Goal: Find specific page/section: Find specific page/section

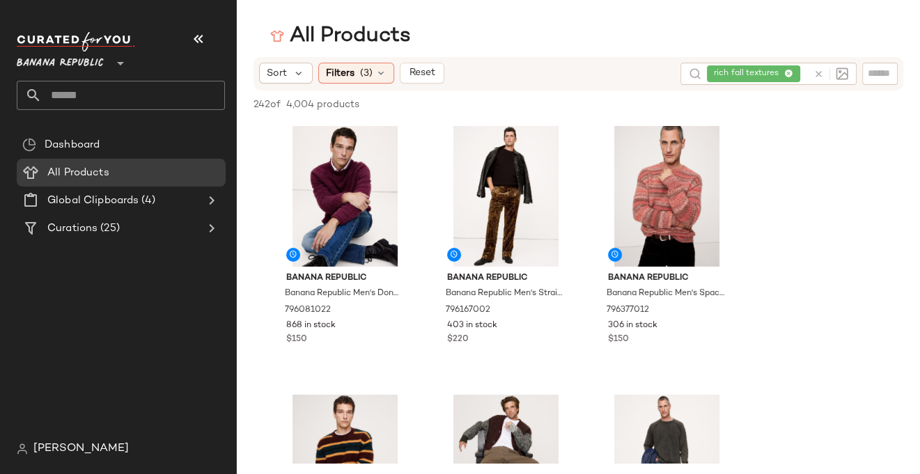
scroll to position [2939, 0]
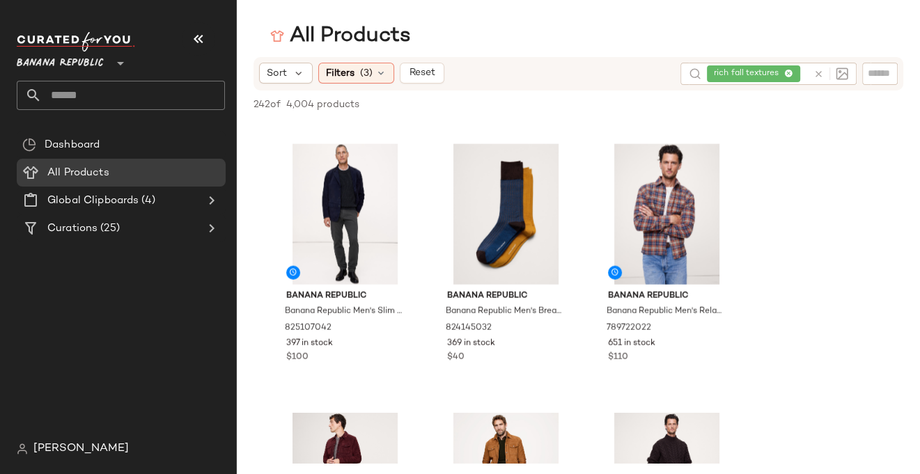
click at [819, 74] on icon at bounding box center [819, 74] width 10 height 10
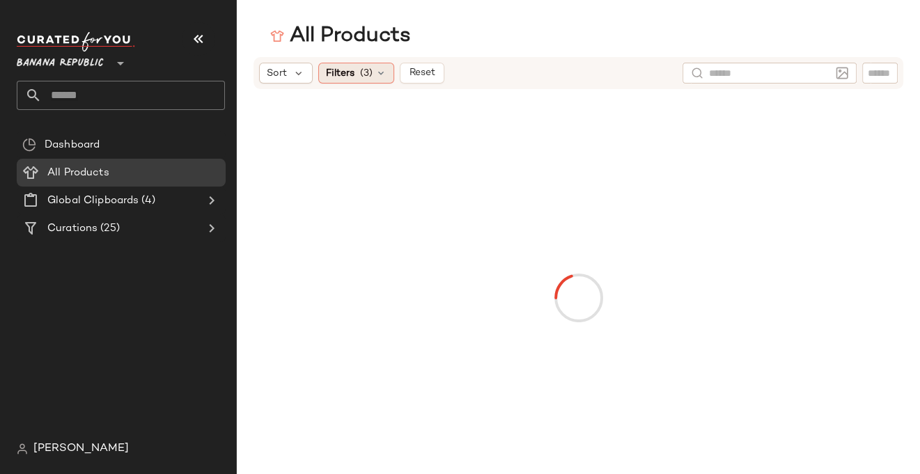
click at [382, 69] on icon at bounding box center [380, 73] width 11 height 11
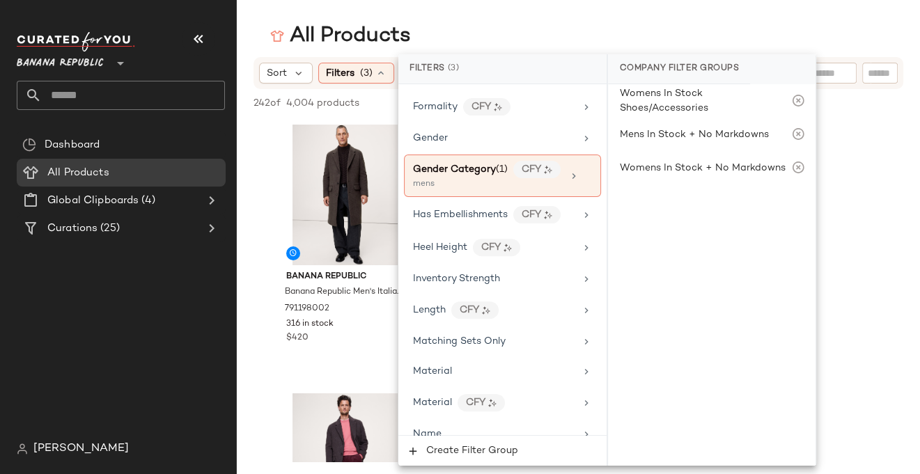
scroll to position [415, 0]
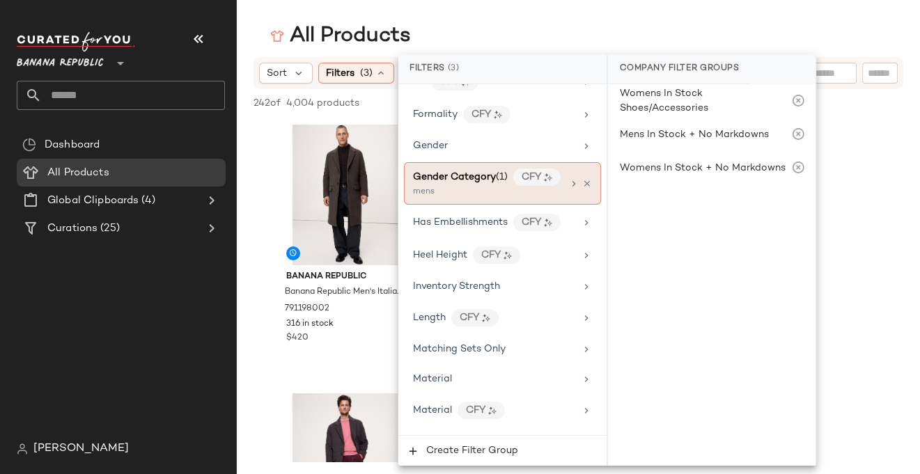
click at [568, 178] on icon at bounding box center [573, 183] width 11 height 11
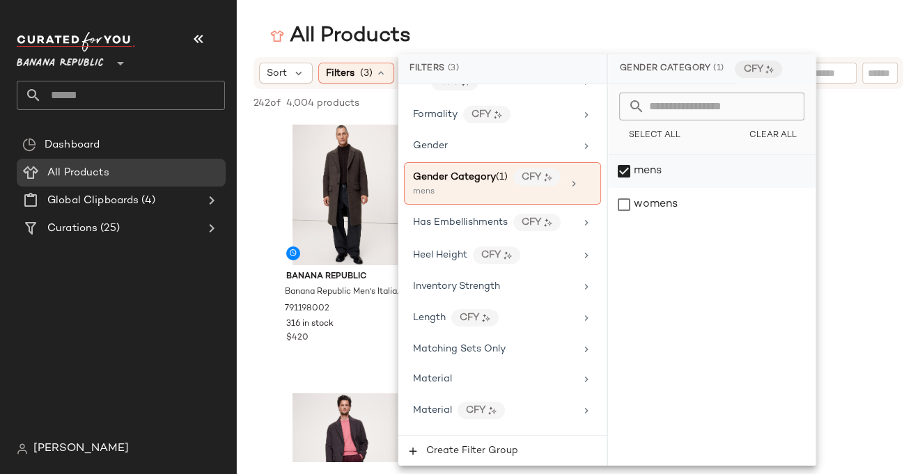
click at [610, 176] on div "mens" at bounding box center [712, 171] width 208 height 33
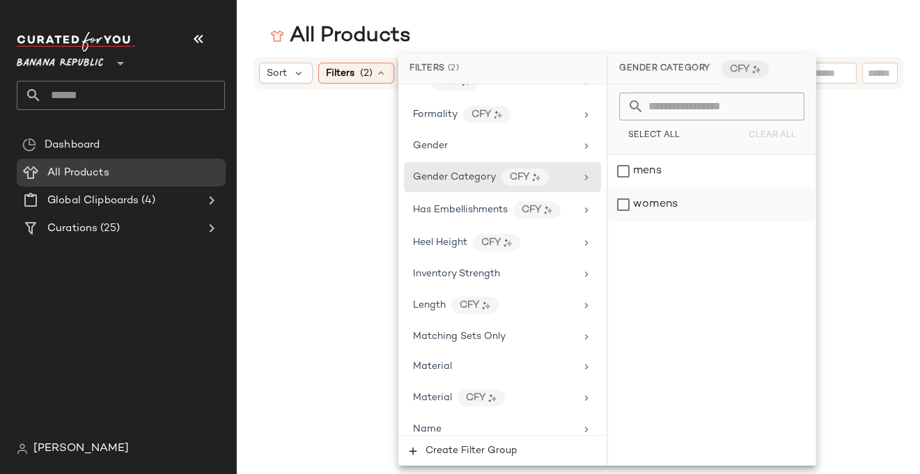
click at [625, 215] on div "womens" at bounding box center [712, 204] width 208 height 33
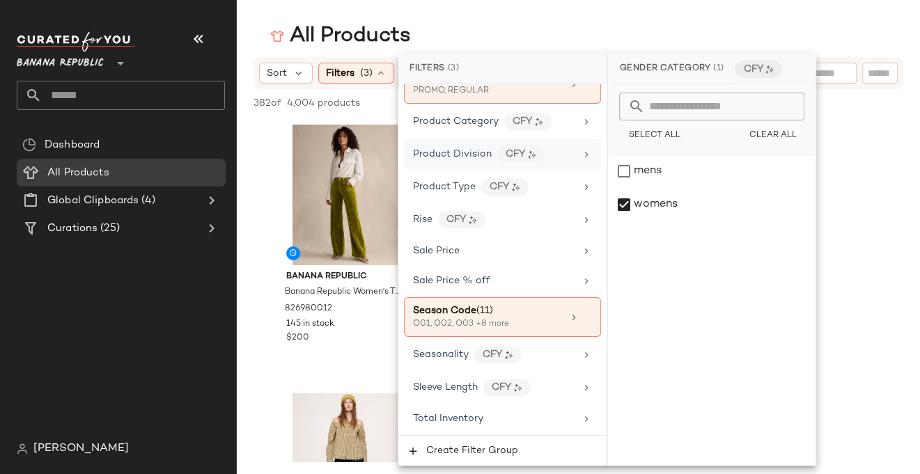
scroll to position [968, 0]
click at [742, 21] on main "All Products Sort Filters (3) Reset 382 of 4,004 products • 0 selected Deselect…" at bounding box center [460, 237] width 920 height 474
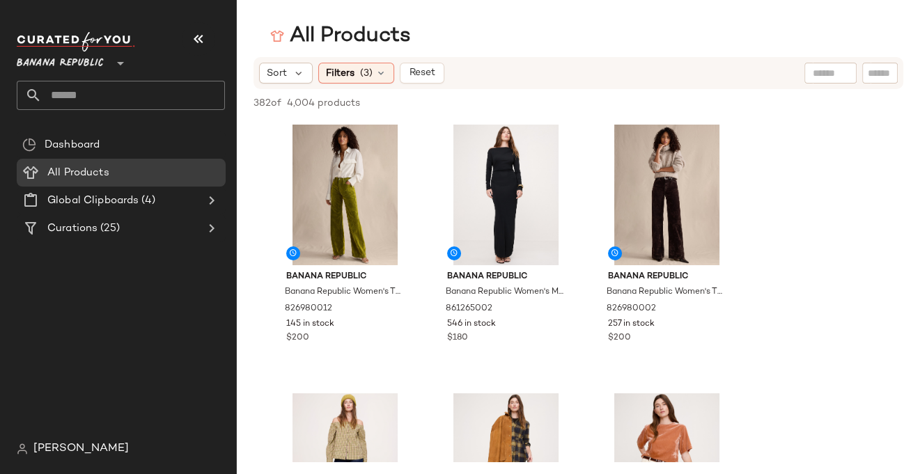
click at [818, 75] on input "text" at bounding box center [831, 73] width 36 height 15
type input "**********"
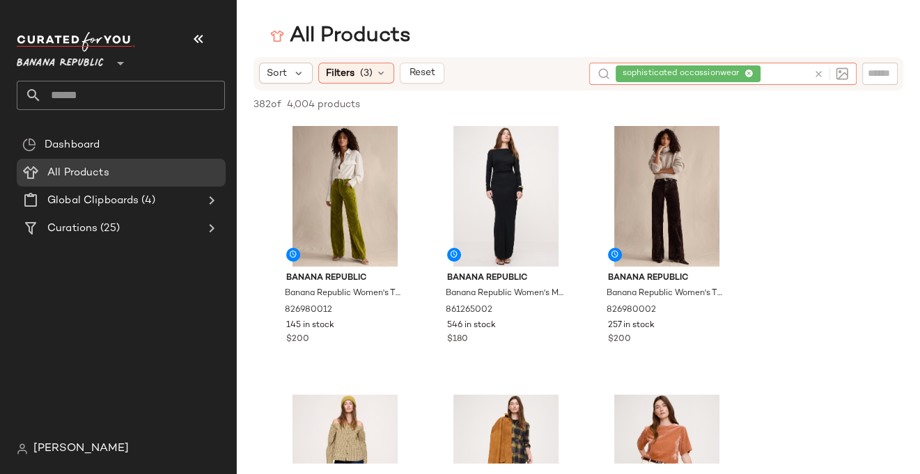
scroll to position [0, 0]
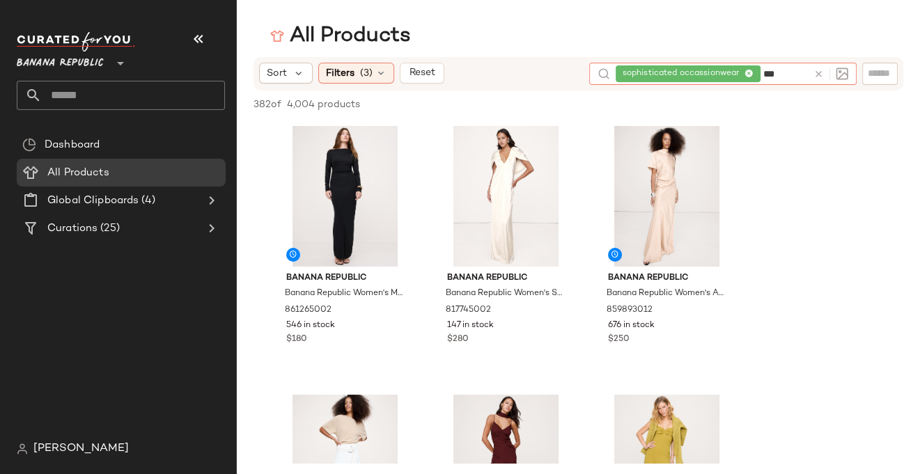
type input "****"
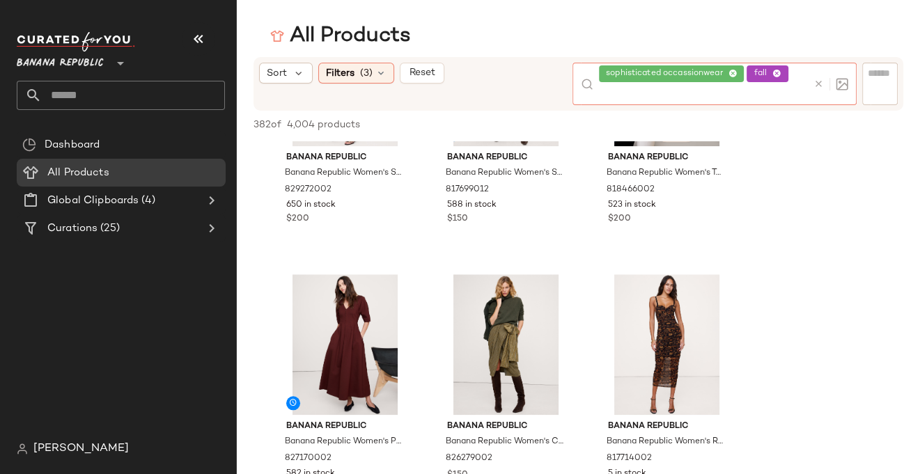
scroll to position [1222, 0]
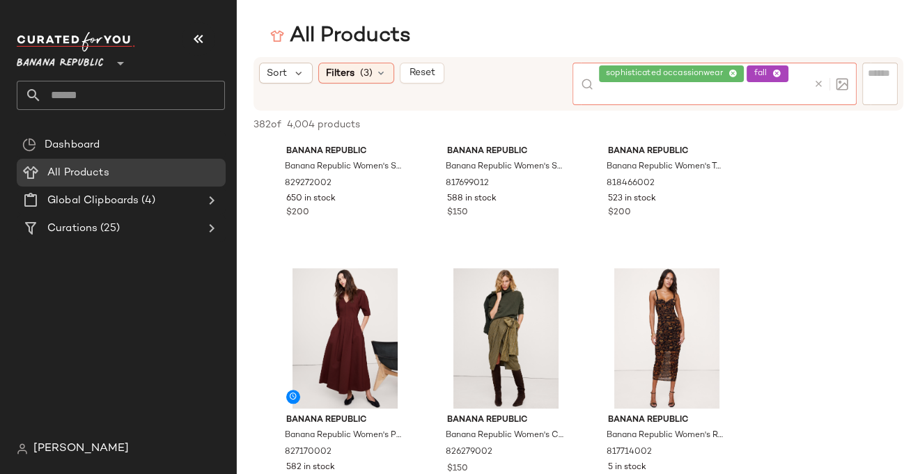
click at [779, 74] on icon at bounding box center [776, 74] width 9 height 9
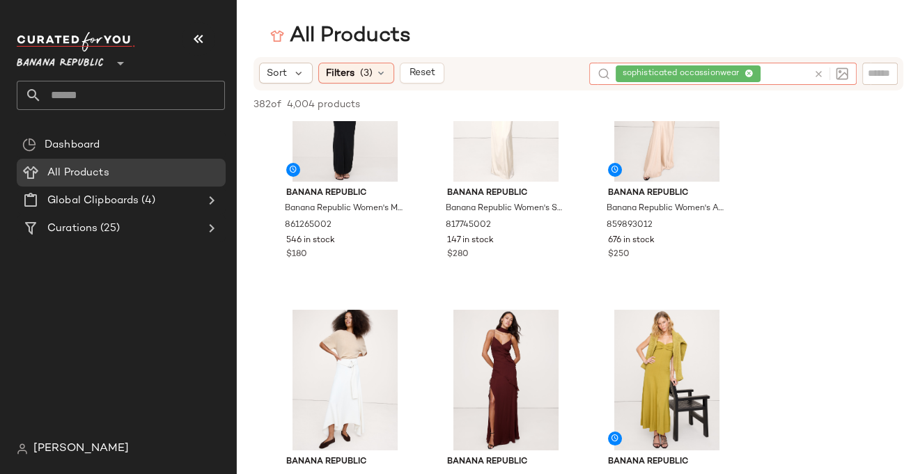
scroll to position [0, 0]
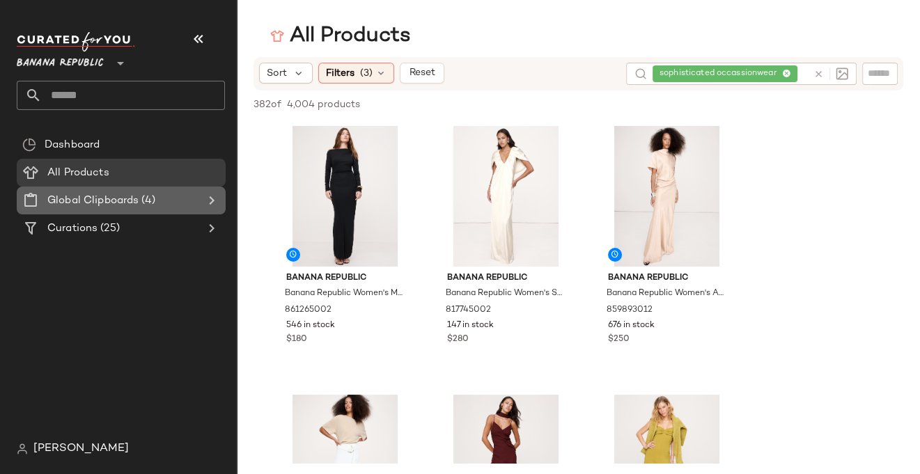
click at [209, 201] on icon at bounding box center [211, 200] width 17 height 17
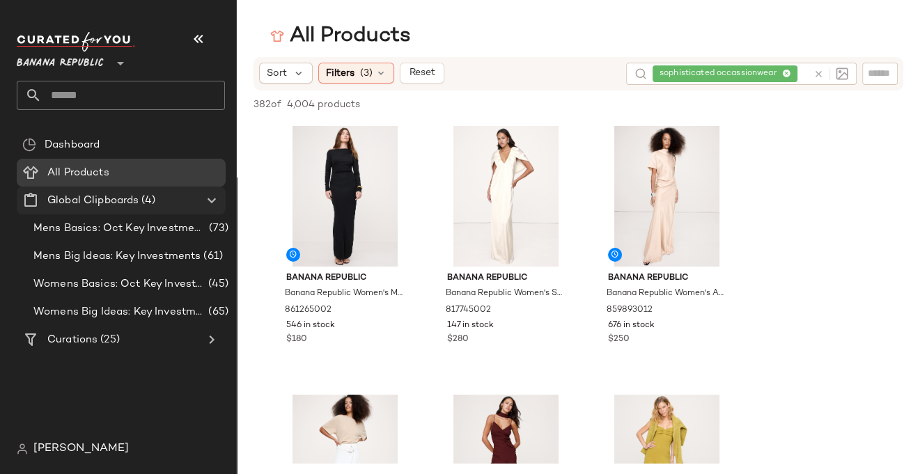
click at [210, 199] on icon at bounding box center [211, 200] width 17 height 17
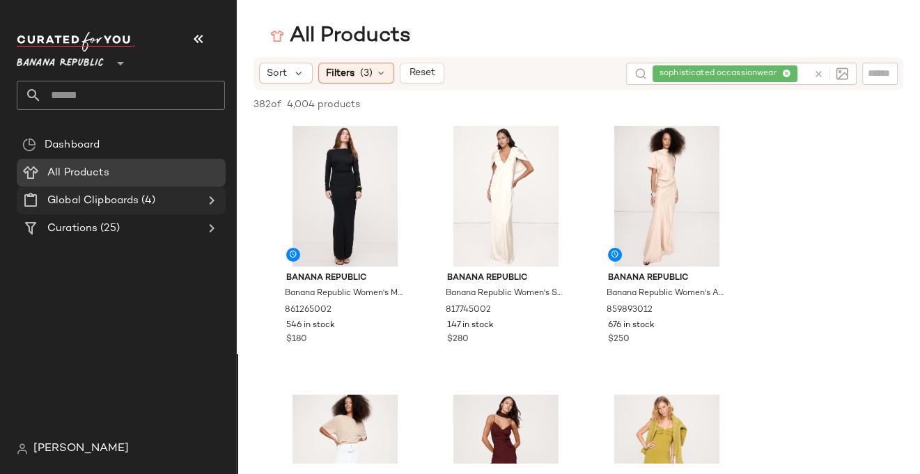
click at [210, 199] on icon at bounding box center [211, 200] width 17 height 17
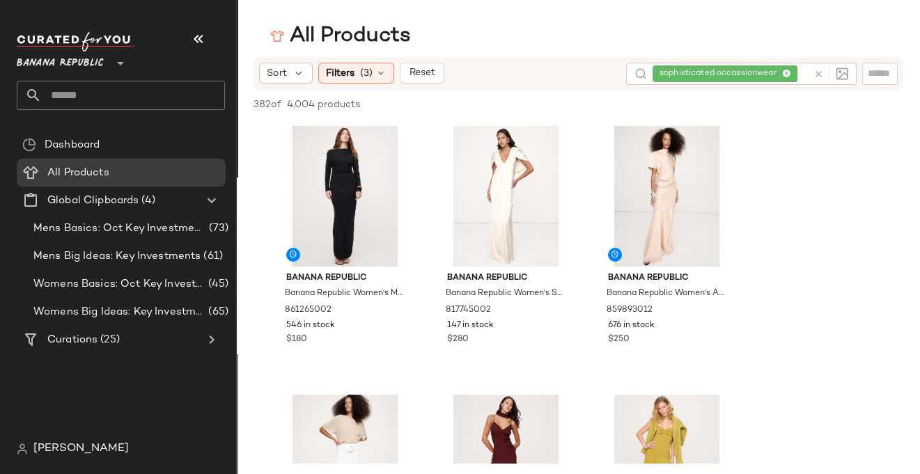
click at [53, 449] on span "[PERSON_NAME]" at bounding box center [80, 449] width 95 height 17
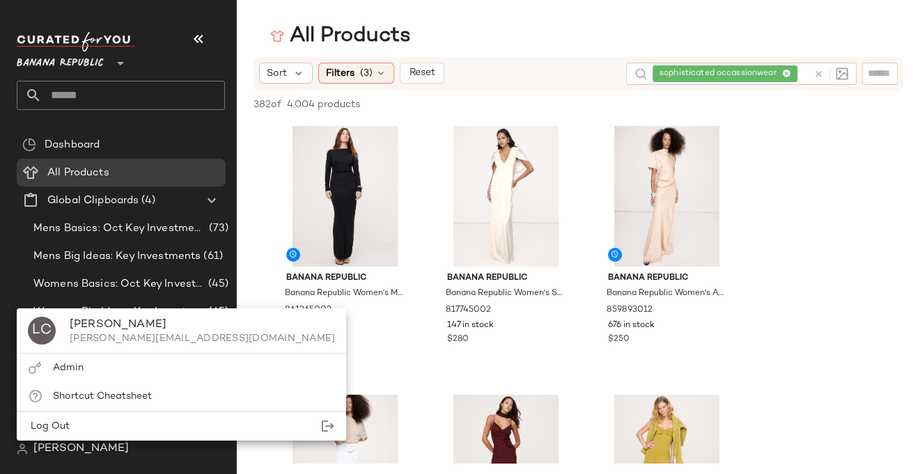
click at [69, 449] on span "[PERSON_NAME]" at bounding box center [80, 449] width 95 height 17
